Goal: Transaction & Acquisition: Purchase product/service

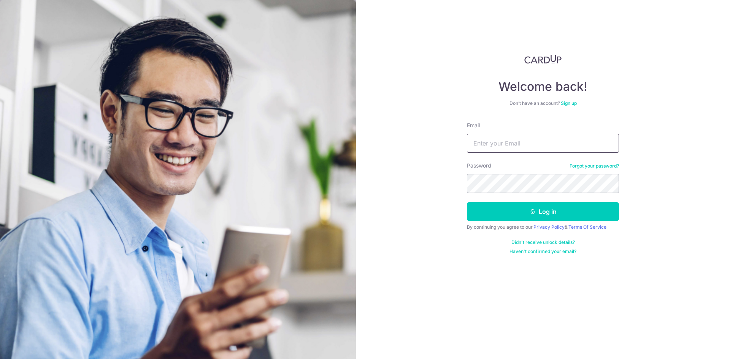
click at [512, 142] on input "Email" at bounding box center [543, 143] width 152 height 19
drag, startPoint x: 504, startPoint y: 140, endPoint x: 508, endPoint y: 145, distance: 6.8
click at [504, 140] on input "Email" at bounding box center [543, 143] width 152 height 19
type input "[EMAIL_ADDRESS][DOMAIN_NAME]"
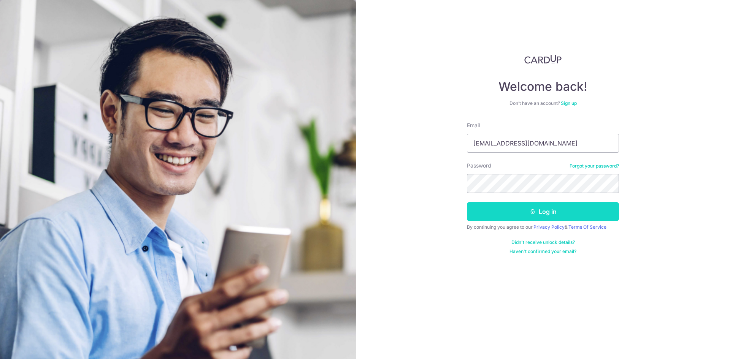
click at [561, 216] on button "Log in" at bounding box center [543, 211] width 152 height 19
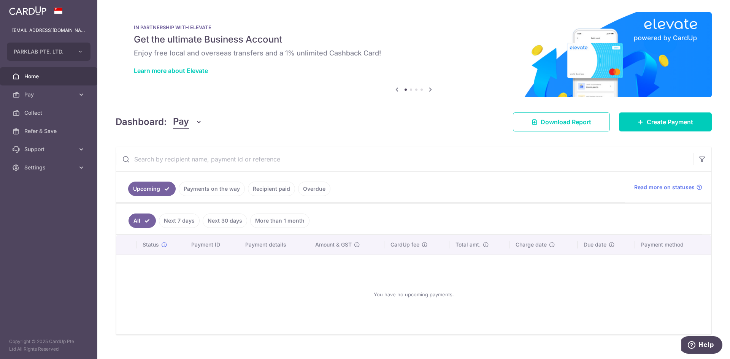
scroll to position [12, 0]
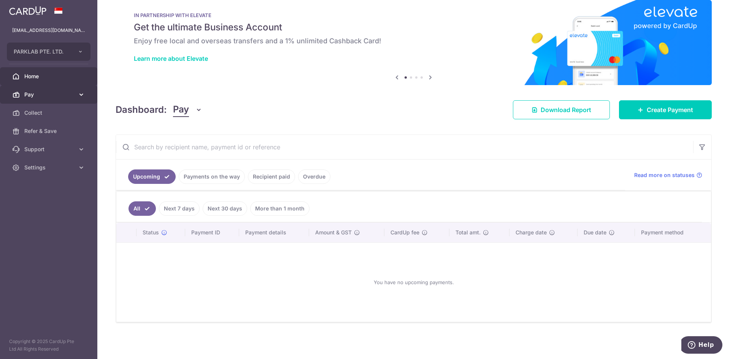
click at [46, 94] on span "Pay" at bounding box center [49, 95] width 50 height 8
click at [51, 98] on span "Pay" at bounding box center [49, 95] width 50 height 8
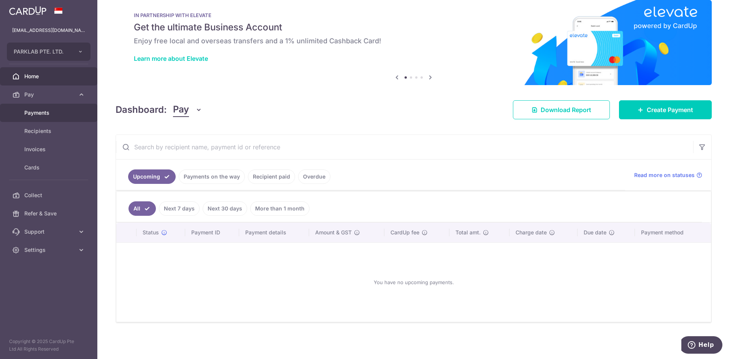
click at [47, 111] on span "Payments" at bounding box center [49, 113] width 50 height 8
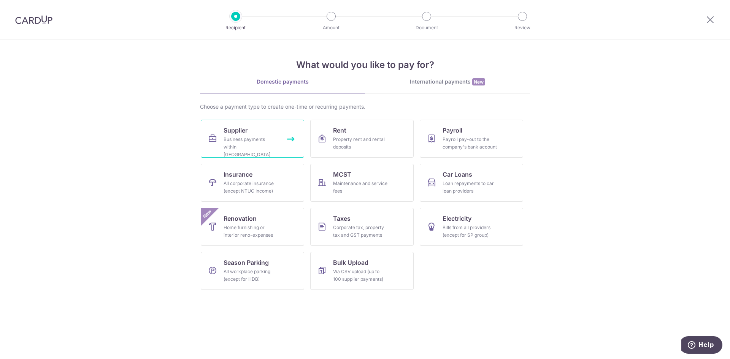
click at [254, 132] on link "Supplier Business payments within Singapore" at bounding box center [252, 139] width 103 height 38
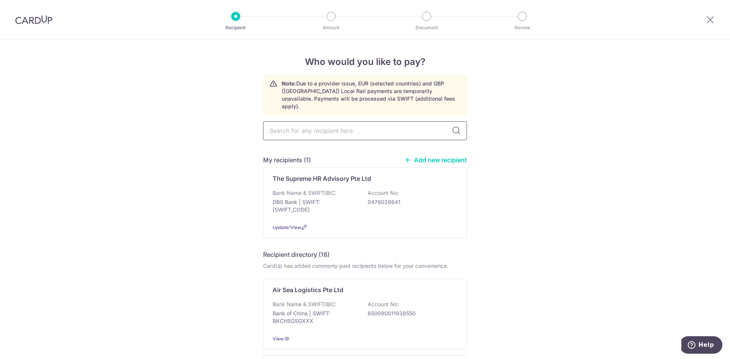
click at [315, 125] on input "text" at bounding box center [365, 130] width 204 height 19
click at [379, 122] on input "text" at bounding box center [365, 130] width 204 height 19
type input "singapore institute"
click at [456, 126] on icon at bounding box center [456, 130] width 9 height 9
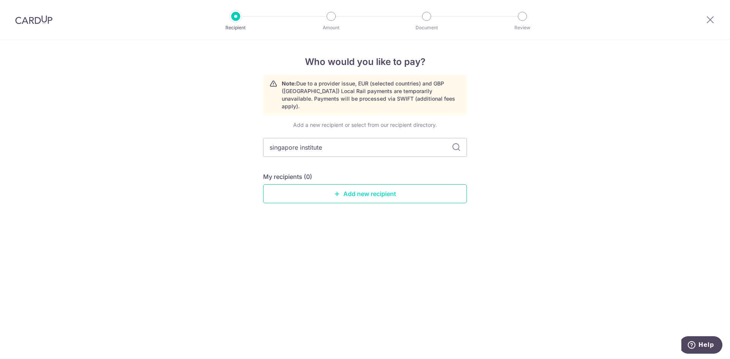
click at [373, 184] on link "Add new recipient" at bounding box center [365, 193] width 204 height 19
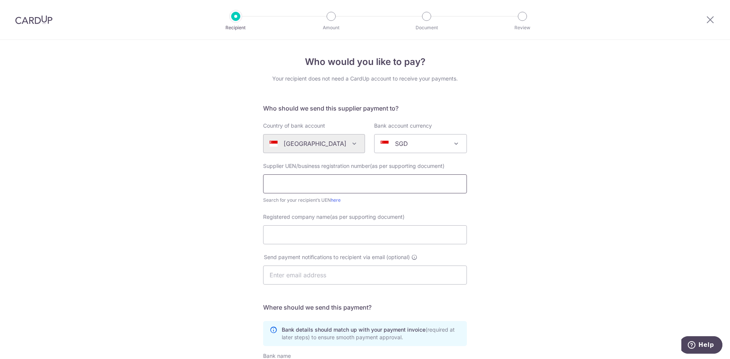
click at [329, 180] on input "text" at bounding box center [365, 183] width 204 height 19
paste input "Singapore Institute of Landscape Architects"
type input "Singapore Institute of Landscape Architects"
click at [577, 206] on div "Who would you like to pay? Your recipient does not need a CardUp account to rec…" at bounding box center [365, 270] width 730 height 461
click at [352, 182] on input "Singapore Institute of Landscape Architects" at bounding box center [365, 183] width 204 height 19
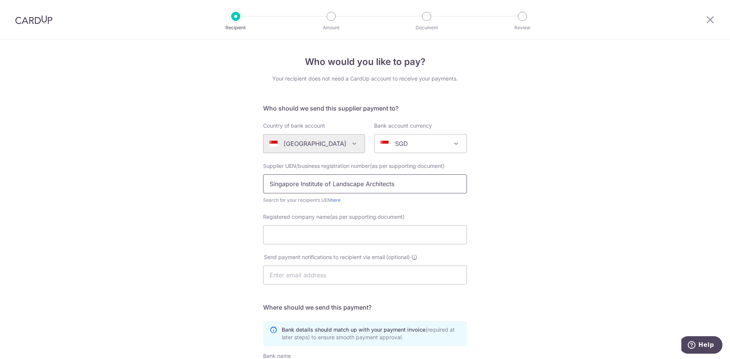
click at [352, 182] on input "Singapore Institute of Landscape Architects" at bounding box center [365, 183] width 204 height 19
click at [352, 178] on input "Singapore Institute of Landscape Architects" at bounding box center [365, 183] width 204 height 19
click at [317, 242] on input "Registered company name(as per supporting document)" at bounding box center [365, 234] width 204 height 19
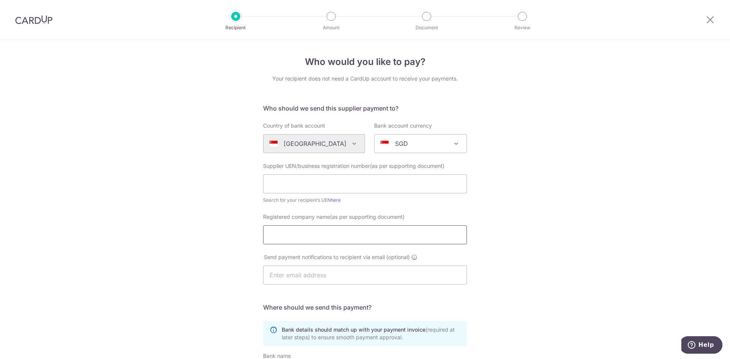
paste input "Singapore Institute of Landscape Architects"
type input "Singapore Institute of Landscape Architects"
click at [330, 181] on input "text" at bounding box center [365, 183] width 204 height 19
paste input "S86SS0086H"
type input "S86SS0086H"
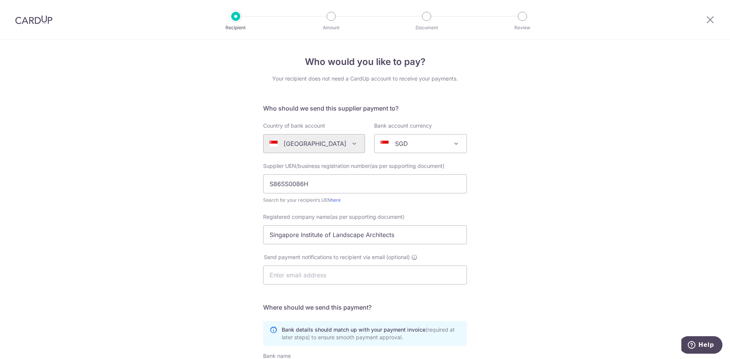
click at [557, 201] on div "Who would you like to pay? Your recipient does not need a CardUp account to rec…" at bounding box center [365, 270] width 730 height 461
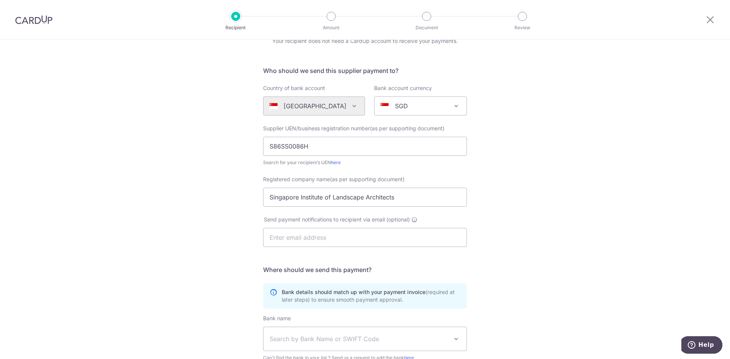
scroll to position [38, 0]
click at [306, 233] on input "text" at bounding box center [365, 237] width 204 height 19
type input "j"
click at [290, 238] on input "text" at bounding box center [365, 237] width 204 height 19
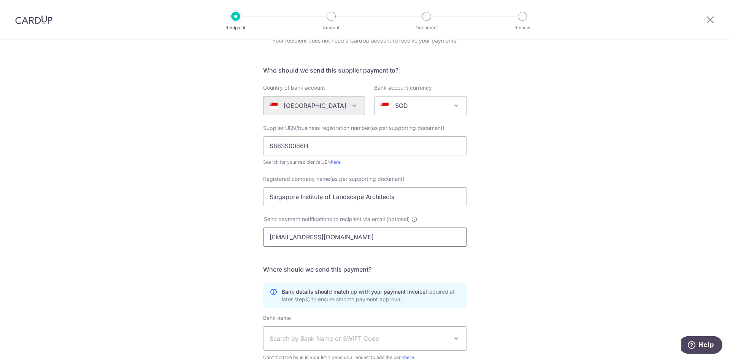
type input "jensengoh@parklab.com.sg"
click at [532, 173] on div "Who would you like to pay? Your recipient does not need a CardUp account to rec…" at bounding box center [365, 232] width 730 height 461
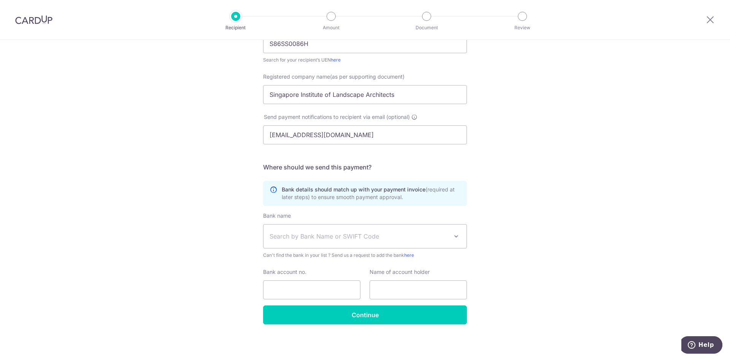
scroll to position [141, 0]
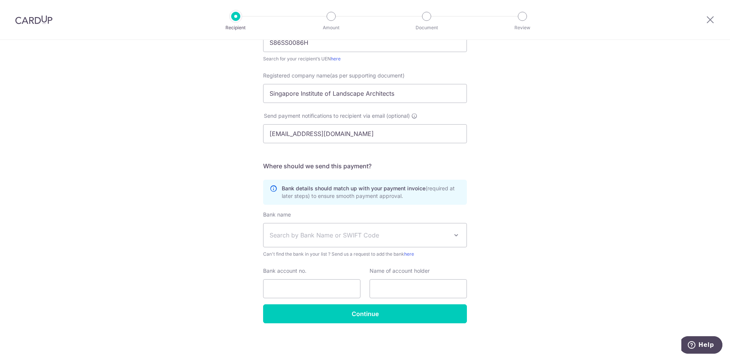
click at [316, 233] on span "Search by Bank Name or SWIFT Code" at bounding box center [359, 235] width 179 height 9
click at [354, 236] on span "Search by Bank Name or SWIFT Code" at bounding box center [359, 235] width 179 height 9
click at [382, 289] on input "text" at bounding box center [417, 288] width 97 height 19
paste input "Singapore Institute of Landscape Architects"
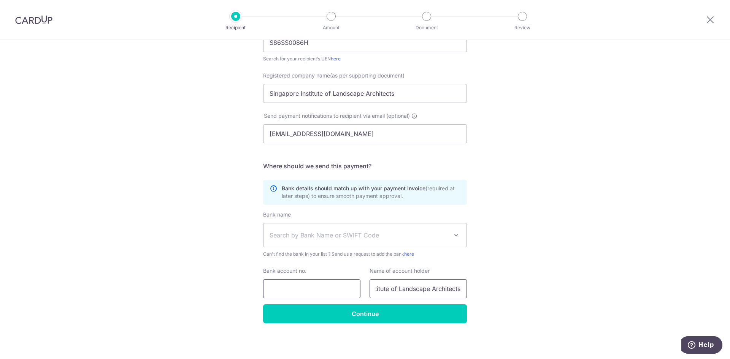
type input "Singapore Institute of Landscape Architects"
click at [317, 291] on input "Bank account no." at bounding box center [311, 288] width 97 height 19
paste input "001-030057-1"
click at [308, 290] on input "001-030057-1" at bounding box center [311, 288] width 97 height 19
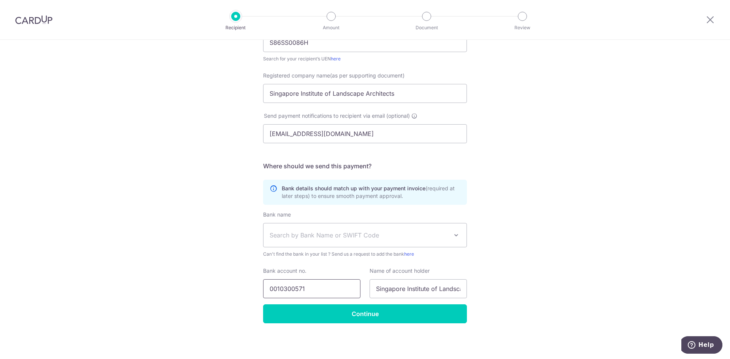
type input "0010300571"
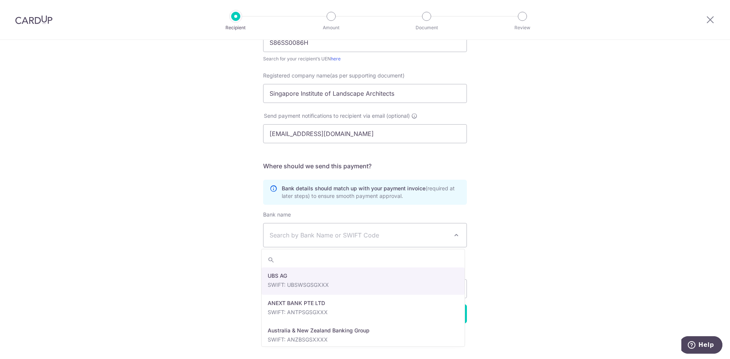
click at [330, 242] on span "Search by Bank Name or SWIFT Code" at bounding box center [364, 236] width 203 height 24
type input "db"
select select "6"
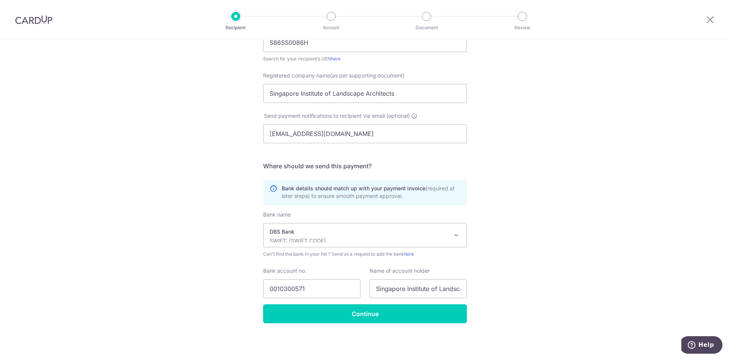
click at [537, 267] on div "Who would you like to pay? Your recipient does not need a CardUp account to rec…" at bounding box center [365, 129] width 730 height 461
click at [360, 313] on input "Continue" at bounding box center [365, 313] width 204 height 19
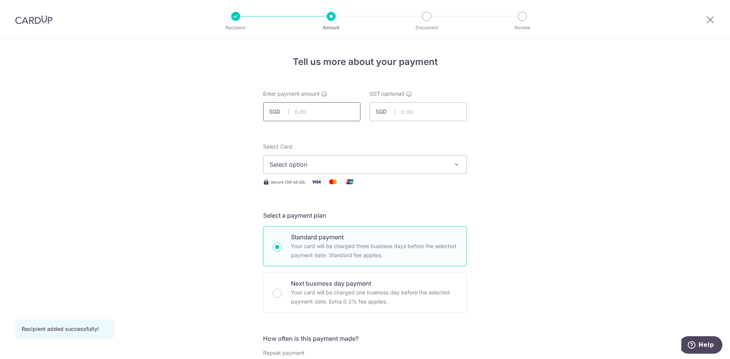
click at [320, 112] on input "text" at bounding box center [311, 111] width 97 height 19
type input "12,000.00"
drag, startPoint x: 506, startPoint y: 132, endPoint x: 433, endPoint y: 130, distance: 73.0
click at [416, 115] on input "text" at bounding box center [417, 111] width 97 height 19
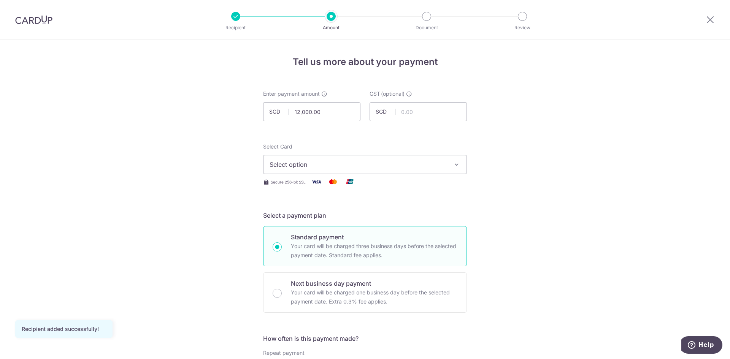
drag, startPoint x: 562, startPoint y: 122, endPoint x: 555, endPoint y: 122, distance: 7.6
click at [365, 158] on button "Select option" at bounding box center [365, 164] width 204 height 19
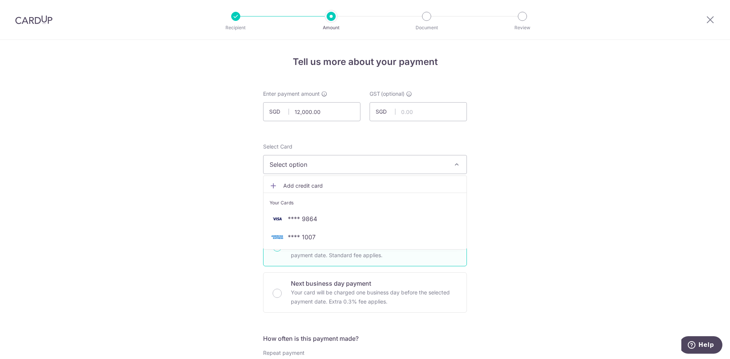
click at [349, 232] on link "**** 1007" at bounding box center [364, 237] width 203 height 18
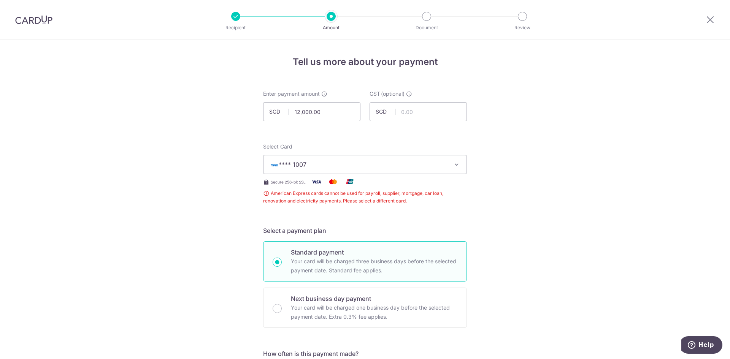
click at [380, 171] on button "**** 1007" at bounding box center [365, 164] width 204 height 19
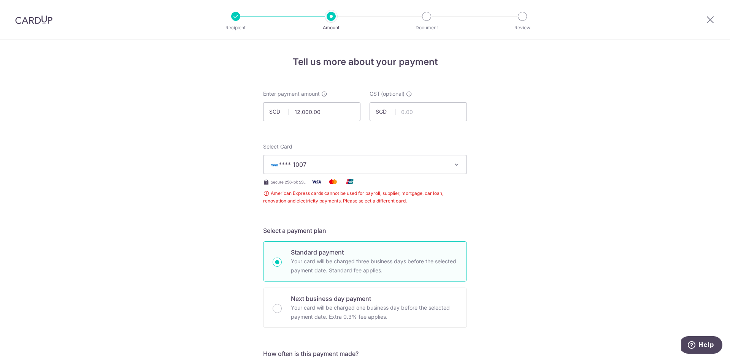
click at [414, 163] on span "**** 1007" at bounding box center [358, 164] width 177 height 9
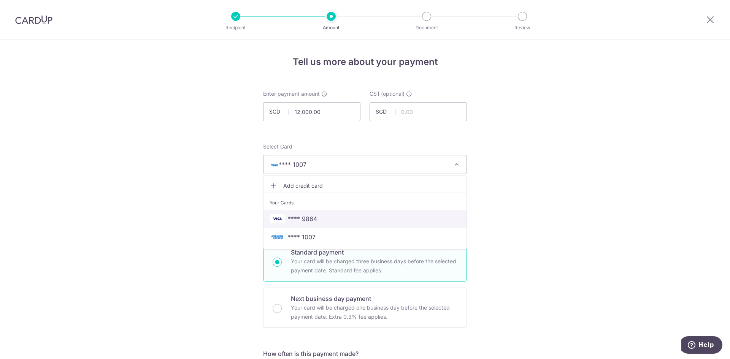
click at [351, 214] on link "**** 9864" at bounding box center [364, 219] width 203 height 18
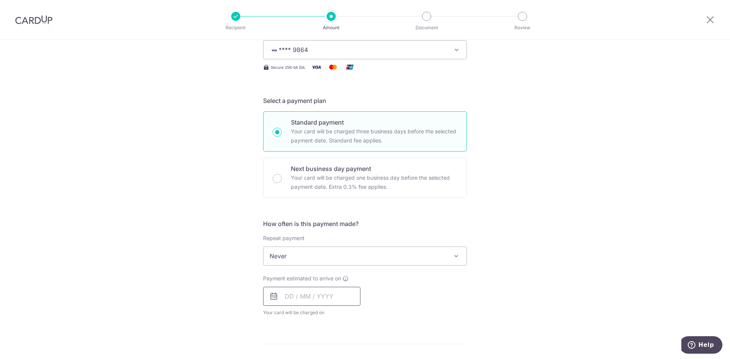
scroll to position [152, 0]
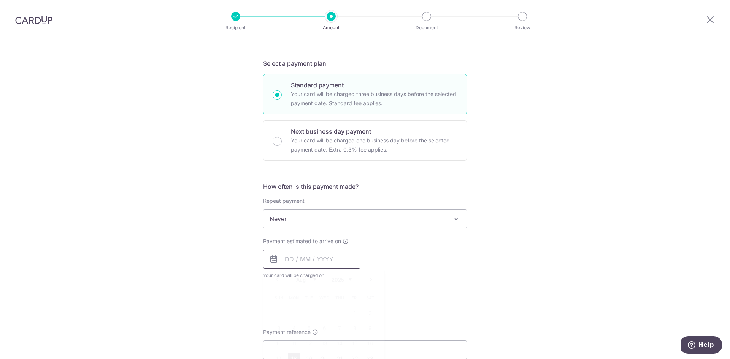
click at [297, 260] on input "text" at bounding box center [311, 259] width 97 height 19
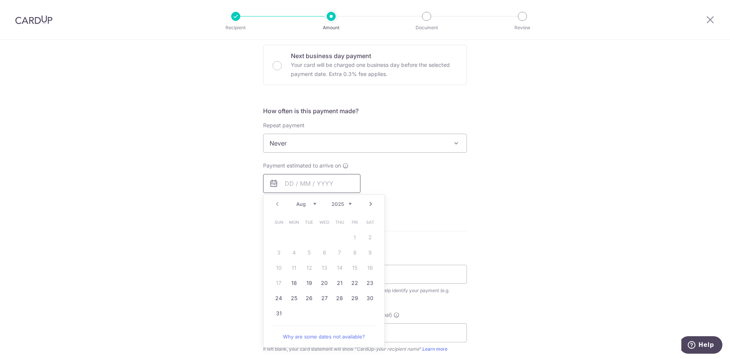
scroll to position [228, 0]
click at [291, 286] on link "18" at bounding box center [294, 283] width 12 height 12
type input "[DATE]"
click at [511, 173] on div "Tell us more about your payment Enter payment amount SGD 12,000.00 12000.00 GST…" at bounding box center [365, 181] width 730 height 739
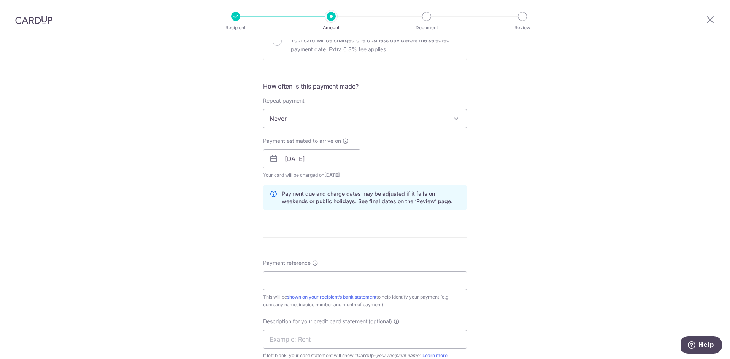
scroll to position [266, 0]
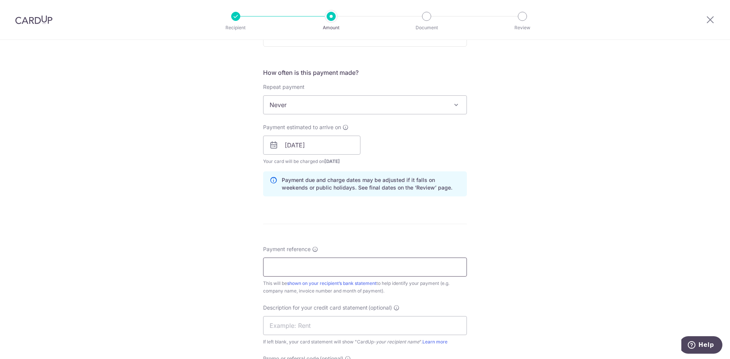
click at [311, 263] on input "Payment reference" at bounding box center [365, 267] width 204 height 19
paste input "#INV002973"
type input "#INV002973"
click at [495, 226] on div "Tell us more about your payment Enter payment amount SGD 12,000.00 12000.00 GST…" at bounding box center [365, 159] width 730 height 770
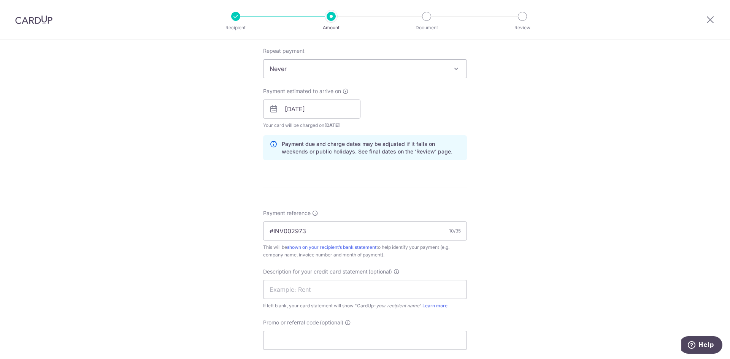
scroll to position [380, 0]
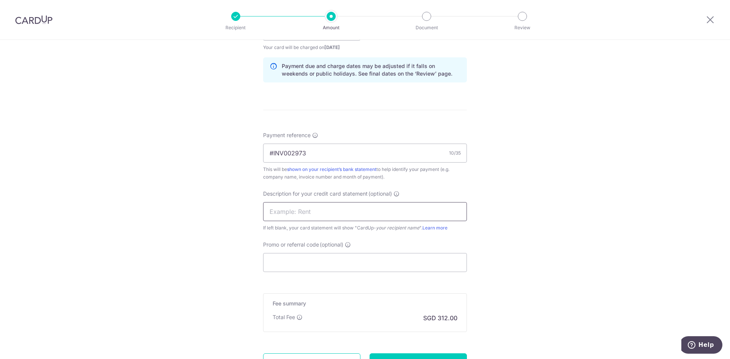
click at [281, 206] on input "text" at bounding box center [365, 211] width 204 height 19
type input "S"
type input "I"
click at [280, 210] on input "SILA Sponsorshi" at bounding box center [365, 211] width 204 height 19
click at [320, 213] on input "SILA Sponsorshi" at bounding box center [365, 211] width 204 height 19
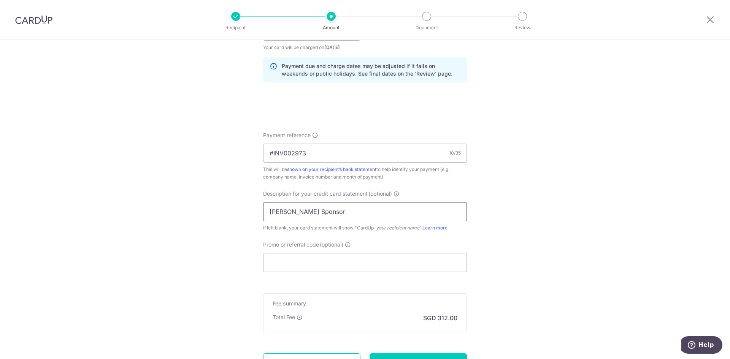
type input "SILA Sponsor"
click at [585, 214] on div "Tell us more about your payment Enter payment amount SGD 12,000.00 12000.00 GST…" at bounding box center [365, 45] width 730 height 770
click at [303, 260] on input "Promo or referral code (optional)" at bounding box center [365, 262] width 204 height 19
click at [484, 225] on div "Tell us more about your payment Enter payment amount SGD 12,000.00 12000.00 GST…" at bounding box center [365, 45] width 730 height 770
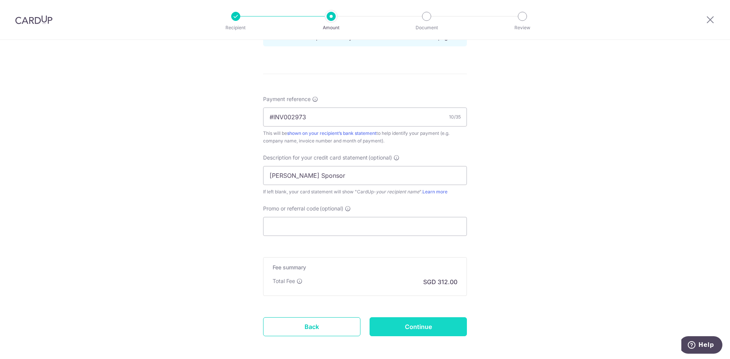
scroll to position [450, 0]
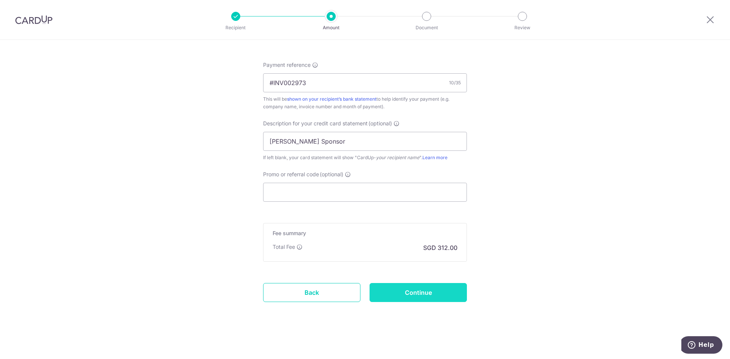
click at [408, 292] on input "Continue" at bounding box center [417, 292] width 97 height 19
type input "Create Schedule"
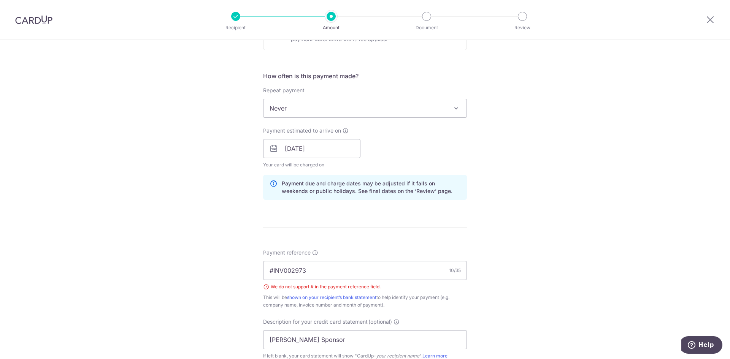
scroll to position [309, 0]
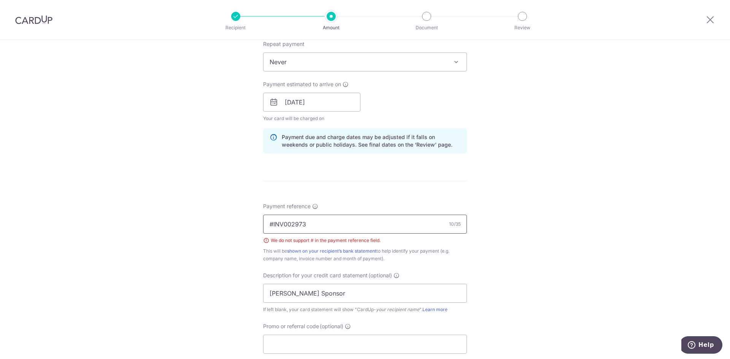
click at [271, 224] on input "#INV002973" at bounding box center [365, 224] width 204 height 19
type input "INV002973"
click at [498, 212] on div "Tell us more about your payment Enter payment amount SGD 12,000.00 12000.00 GST…" at bounding box center [365, 121] width 730 height 780
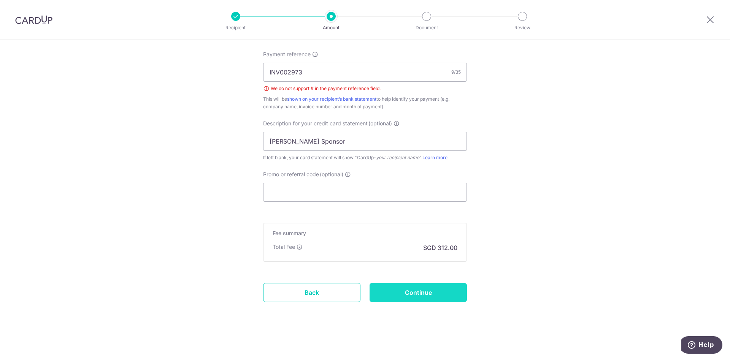
click at [418, 295] on input "Continue" at bounding box center [417, 292] width 97 height 19
type input "Create Schedule"
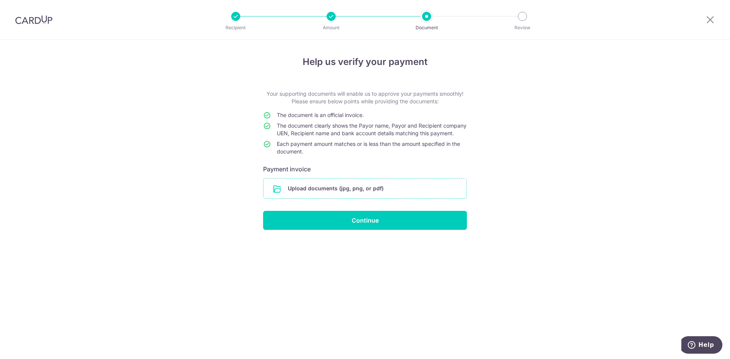
click at [324, 198] on input "file" at bounding box center [364, 189] width 203 height 20
click at [345, 198] on input "file" at bounding box center [364, 189] width 203 height 20
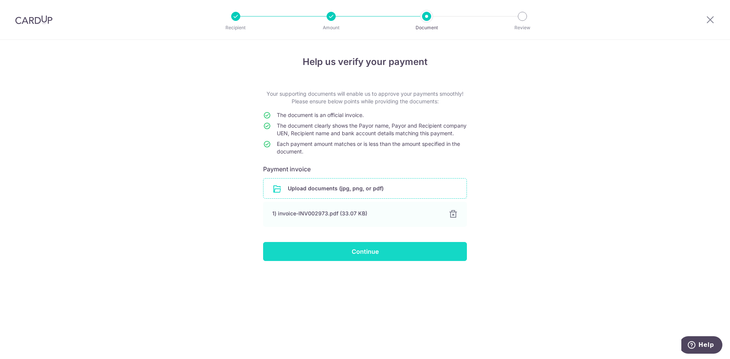
click at [417, 261] on input "Continue" at bounding box center [365, 251] width 204 height 19
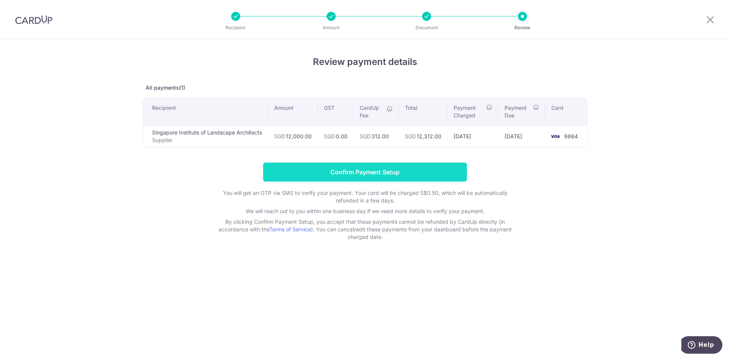
click at [380, 177] on input "Confirm Payment Setup" at bounding box center [365, 172] width 204 height 19
